Goal: Communication & Community: Answer question/provide support

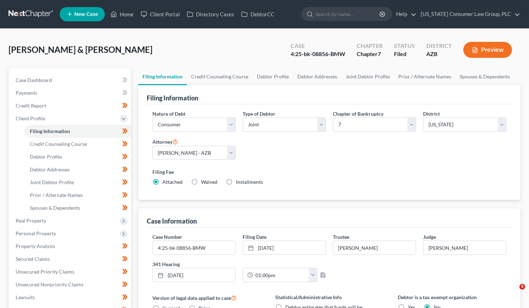
select select "1"
select select "0"
select select "4"
select select "0"
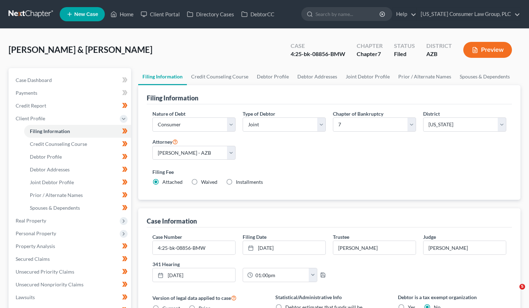
select select "3"
click at [342, 12] on input "search" at bounding box center [348, 13] width 65 height 13
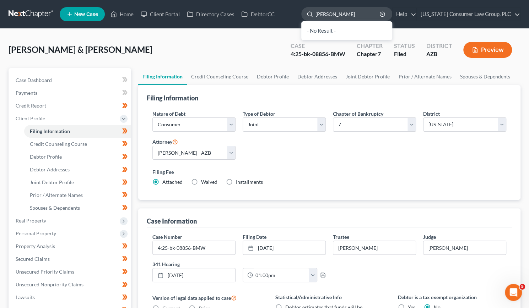
type input "[PERSON_NAME]"
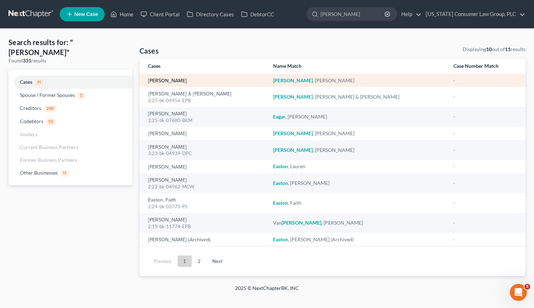
click at [168, 81] on link "[PERSON_NAME]" at bounding box center [167, 81] width 39 height 5
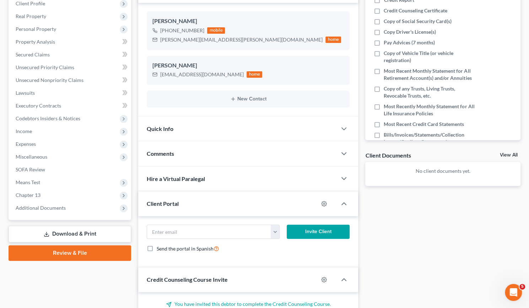
scroll to position [114, 0]
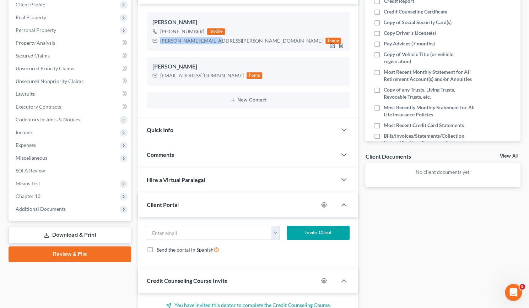
drag, startPoint x: 161, startPoint y: 40, endPoint x: 211, endPoint y: 39, distance: 50.1
click at [211, 39] on div "[PERSON_NAME][EMAIL_ADDRESS][PERSON_NAME][DOMAIN_NAME] home" at bounding box center [246, 40] width 189 height 9
copy div "[PERSON_NAME][EMAIL_ADDRESS][PERSON_NAME][DOMAIN_NAME]"
click at [164, 232] on input "email" at bounding box center [209, 233] width 124 height 14
paste input "[PERSON_NAME][EMAIL_ADDRESS][PERSON_NAME][DOMAIN_NAME]"
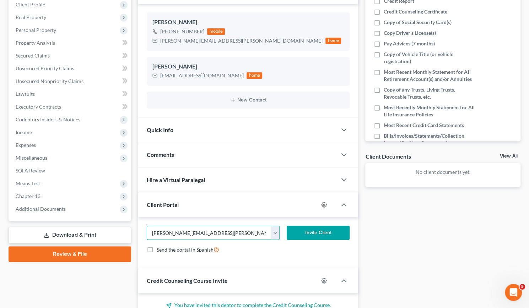
type input "[PERSON_NAME][EMAIL_ADDRESS][PERSON_NAME][DOMAIN_NAME]"
click at [333, 229] on button "Invite Client" at bounding box center [318, 233] width 63 height 14
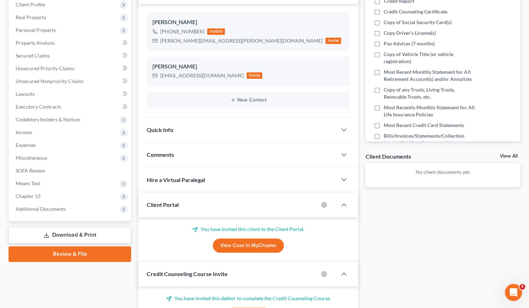
click at [195, 272] on span "Credit Counseling Course Invite" at bounding box center [187, 274] width 81 height 7
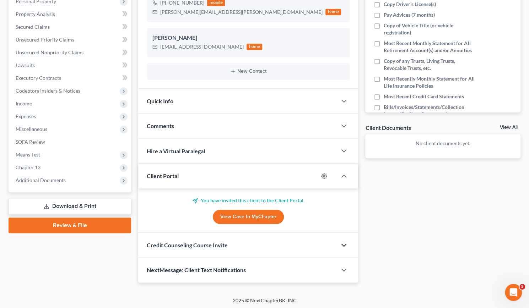
click at [343, 243] on icon "button" at bounding box center [344, 245] width 9 height 9
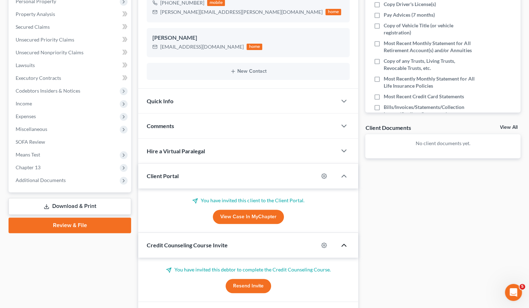
click at [252, 284] on button "Resend Invite" at bounding box center [248, 286] width 45 height 14
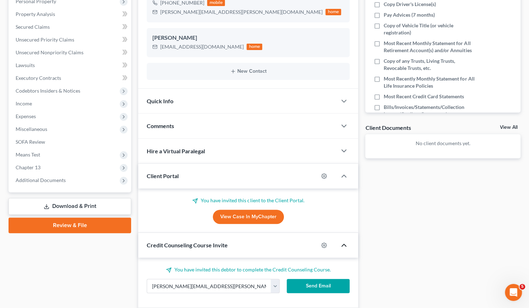
click at [314, 285] on button "Send Email" at bounding box center [318, 286] width 63 height 14
